Goal: Information Seeking & Learning: Understand process/instructions

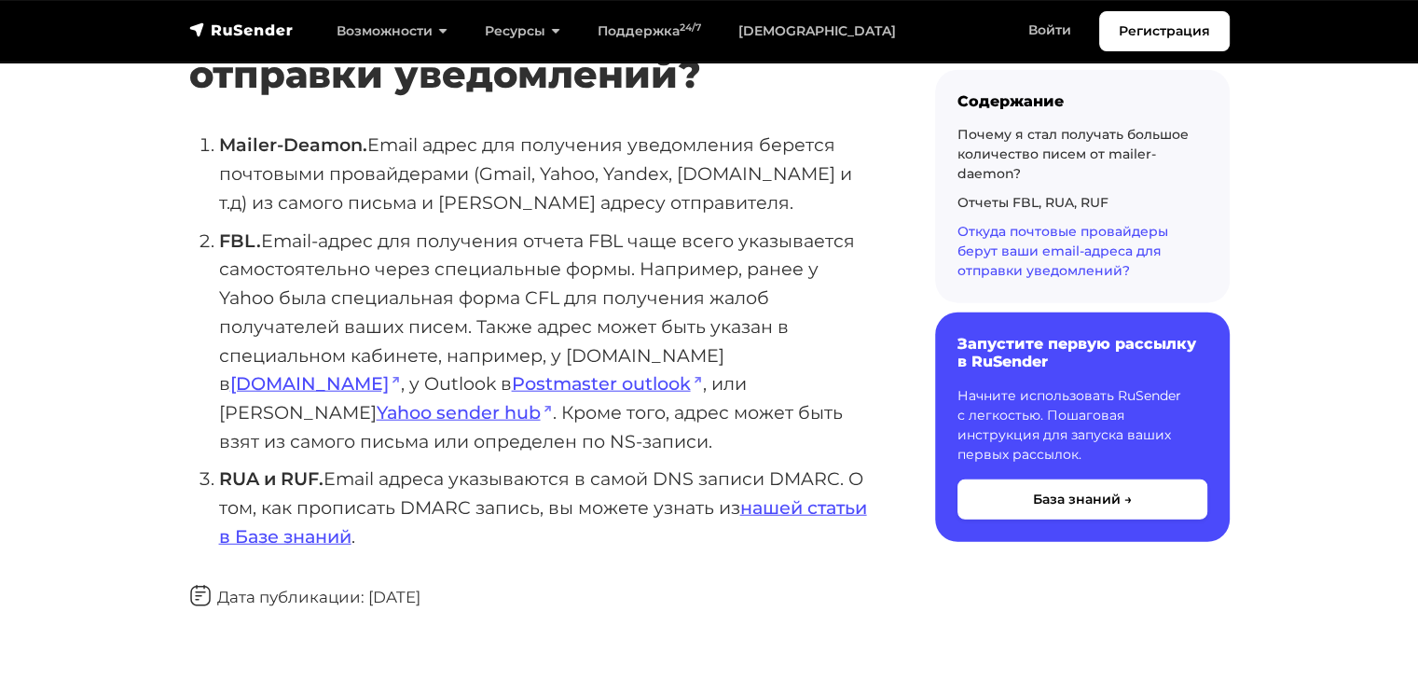
scroll to position [4568, 0]
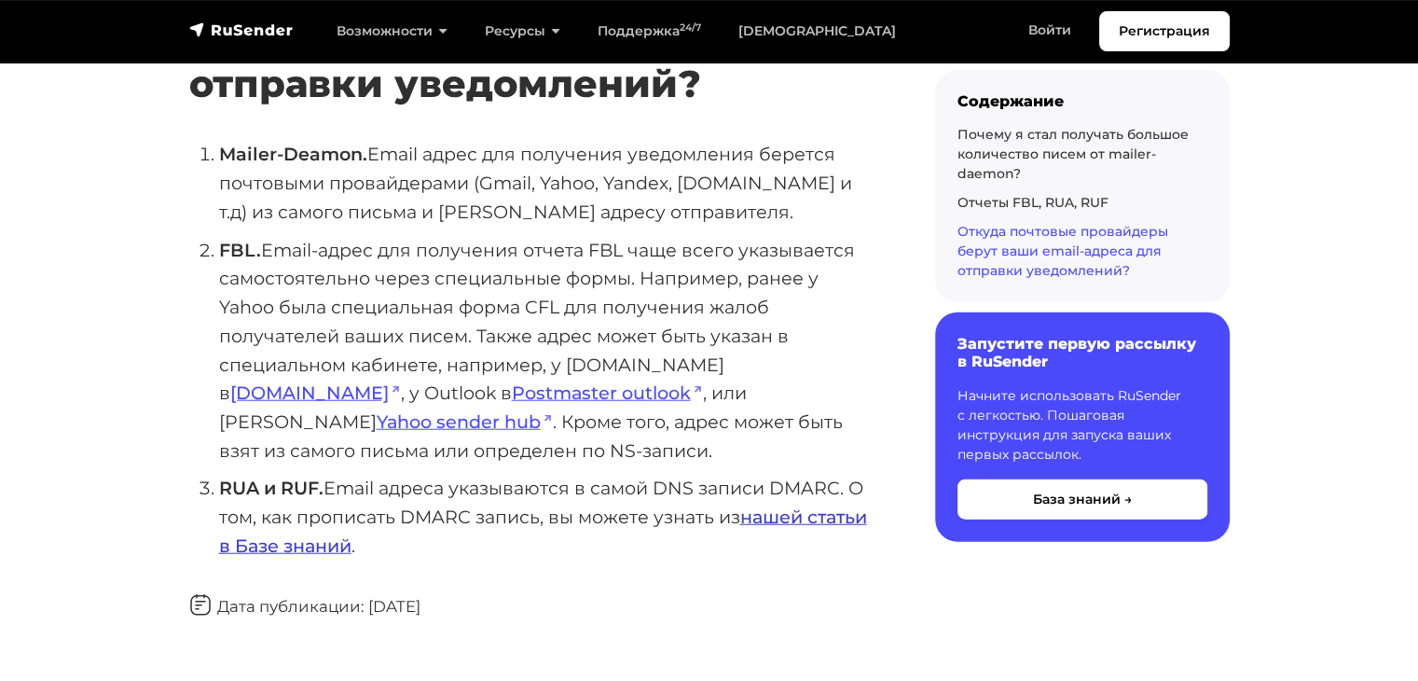
click at [826, 519] on link "нашей статьи в Базе знаний" at bounding box center [543, 530] width 648 height 51
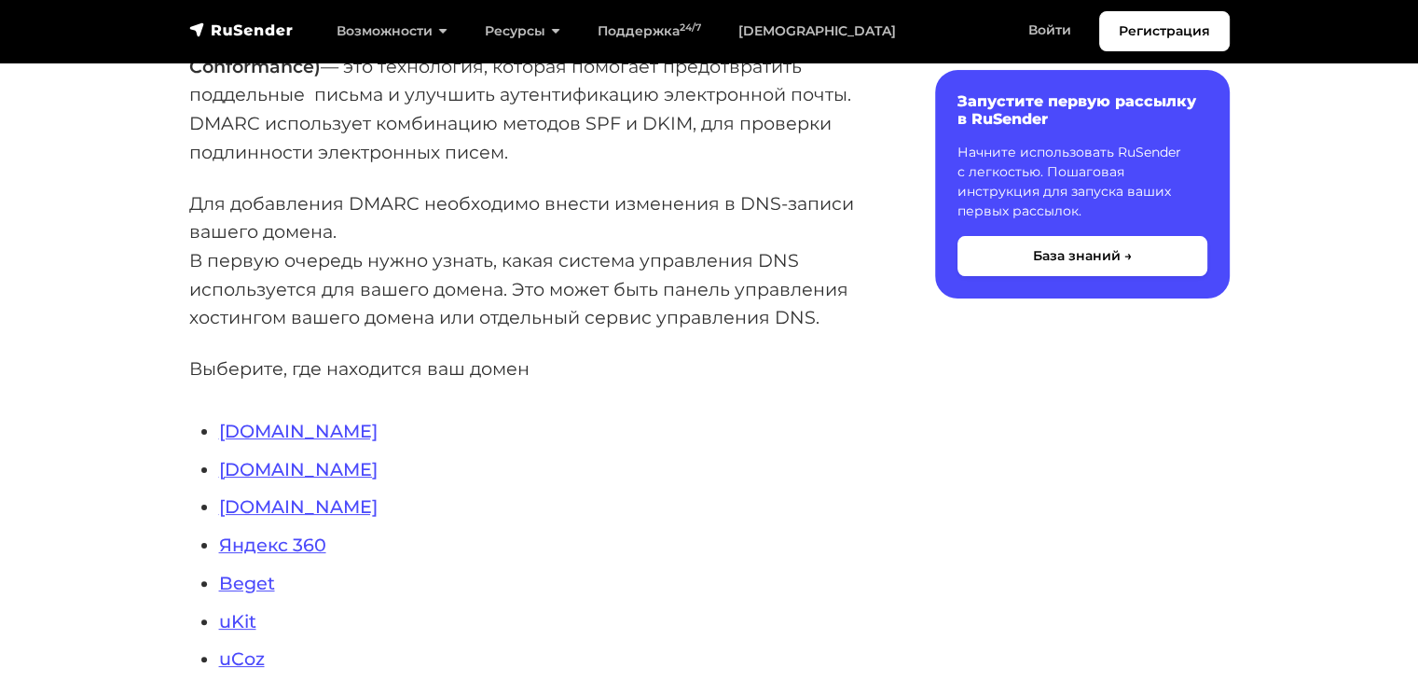
scroll to position [466, 0]
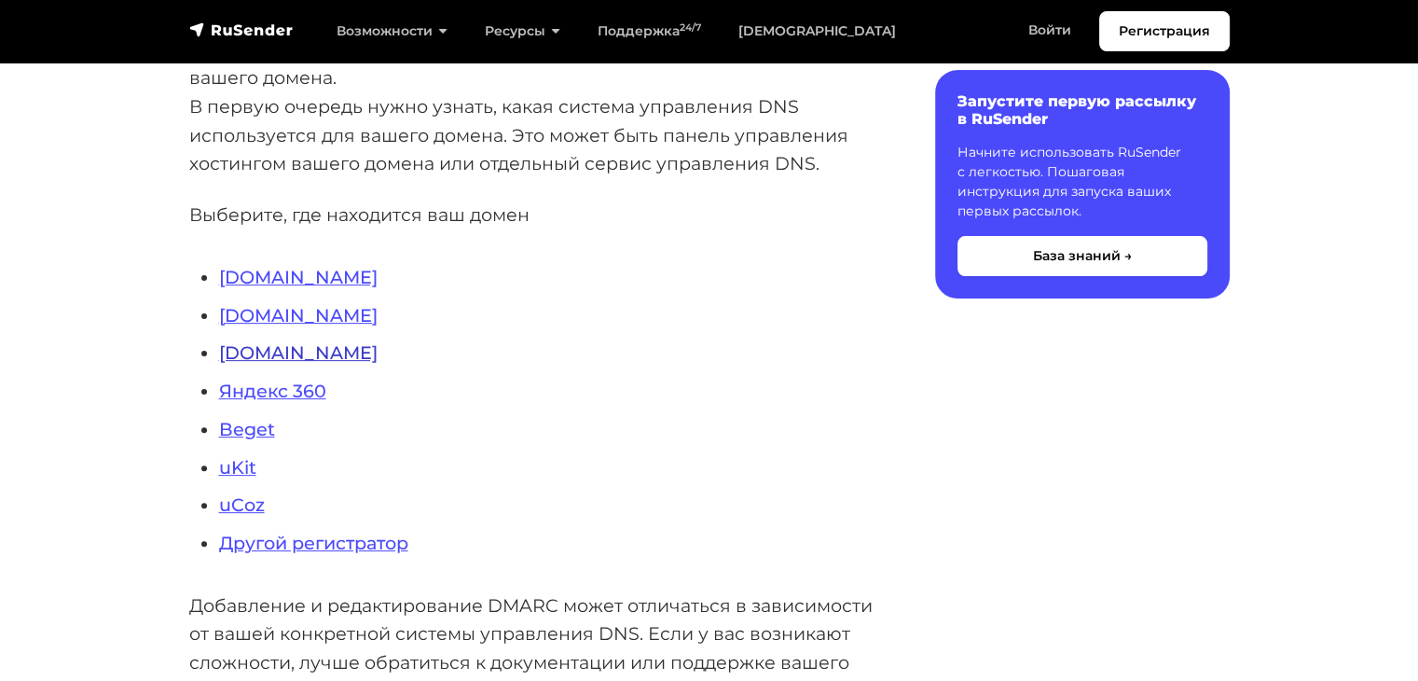
click at [245, 353] on link "[DOMAIN_NAME]" at bounding box center [298, 352] width 158 height 22
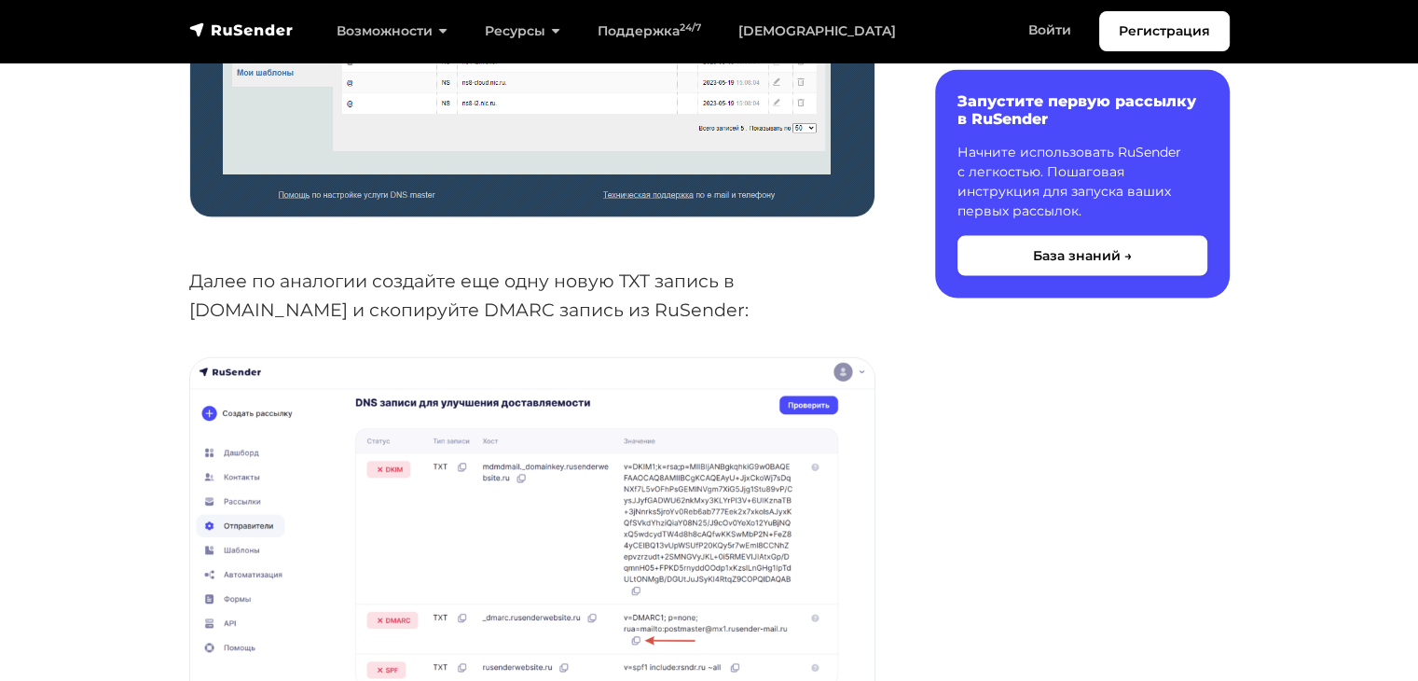
scroll to position [4288, 0]
